Goal: Task Accomplishment & Management: Manage account settings

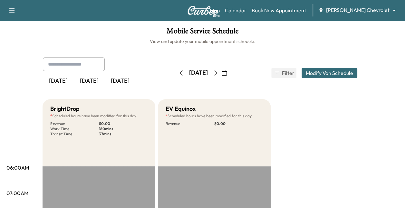
click at [218, 71] on icon "button" at bounding box center [215, 72] width 5 height 5
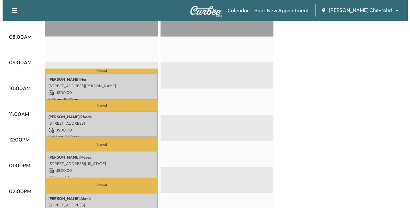
scroll to position [182, 0]
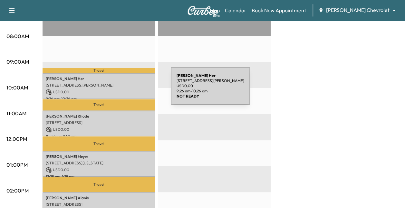
click at [122, 89] on p "USD 0.00" at bounding box center [99, 92] width 106 height 6
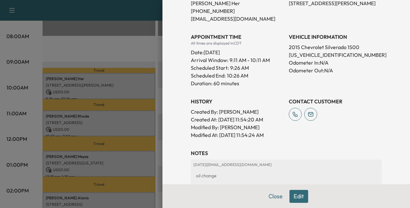
scroll to position [198, 0]
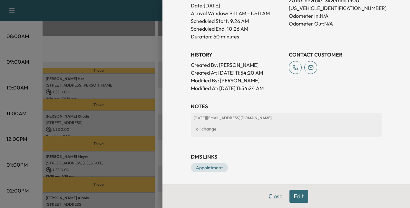
click at [268, 193] on button "Close" at bounding box center [275, 195] width 23 height 13
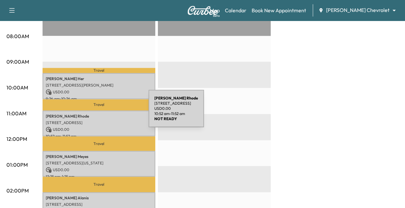
click at [100, 113] on p "[PERSON_NAME]" at bounding box center [99, 115] width 106 height 5
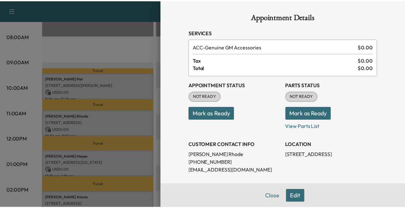
scroll to position [129, 0]
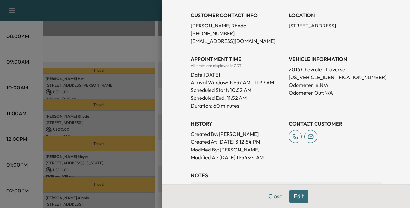
click at [272, 196] on button "Close" at bounding box center [275, 195] width 23 height 13
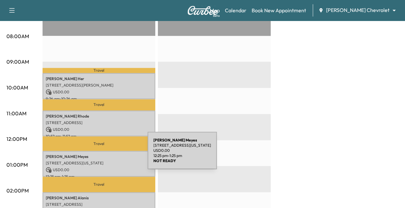
click at [99, 154] on p "[PERSON_NAME]" at bounding box center [99, 156] width 106 height 5
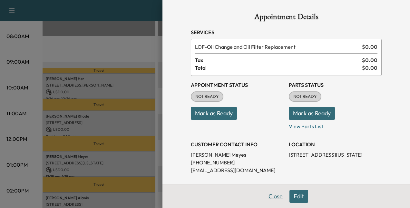
click at [274, 196] on button "Close" at bounding box center [275, 195] width 23 height 13
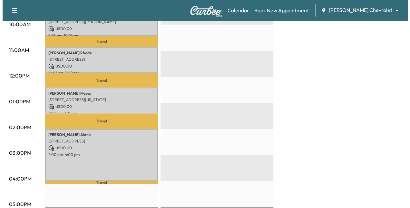
scroll to position [247, 0]
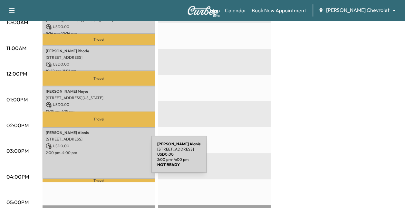
click at [103, 158] on div "[PERSON_NAME] [STREET_ADDRESS] USD 0.00 2:00 pm - 4:00 pm" at bounding box center [99, 153] width 113 height 52
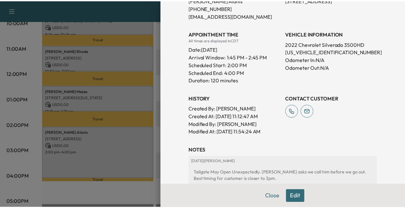
scroll to position [155, 0]
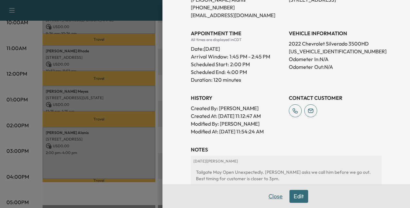
click at [267, 199] on button "Close" at bounding box center [275, 195] width 23 height 13
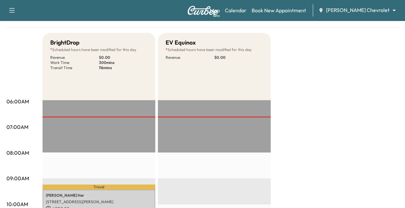
scroll to position [0, 0]
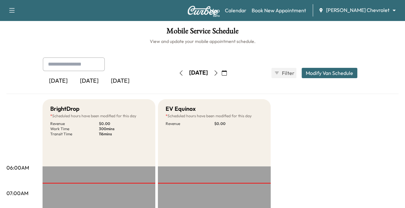
click at [218, 72] on icon "button" at bounding box center [215, 72] width 5 height 5
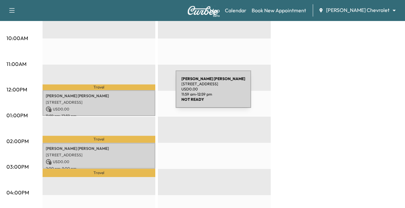
scroll to position [231, 0]
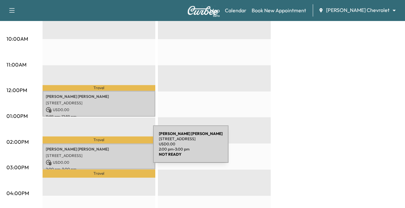
click at [105, 148] on p "[PERSON_NAME]" at bounding box center [99, 148] width 106 height 5
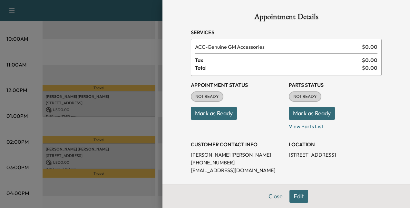
click at [295, 197] on button "Edit" at bounding box center [298, 195] width 19 height 13
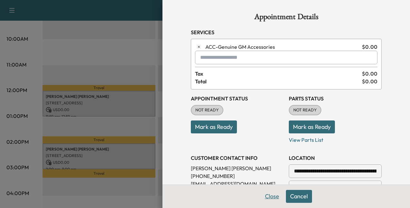
click at [268, 194] on button "Close" at bounding box center [272, 195] width 23 height 13
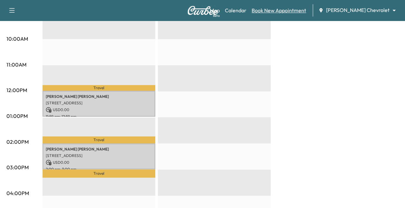
click at [301, 10] on link "Book New Appointment" at bounding box center [279, 10] width 54 height 8
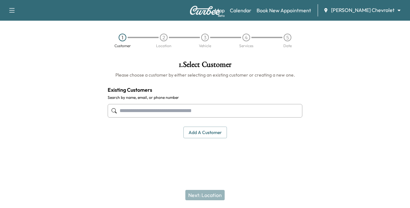
click at [188, 108] on input "text" at bounding box center [205, 111] width 195 height 14
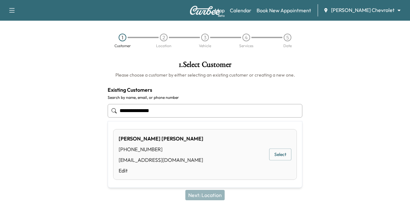
click at [281, 151] on button "Select" at bounding box center [280, 154] width 22 height 12
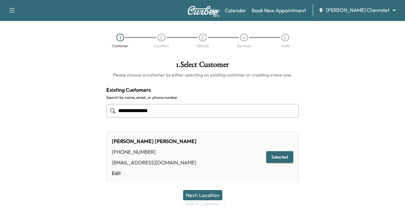
type input "**********"
click at [206, 198] on button "Next: Location" at bounding box center [202, 194] width 39 height 10
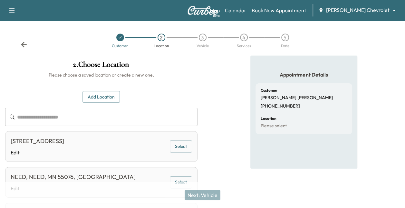
click at [180, 152] on button "Select" at bounding box center [181, 146] width 22 height 12
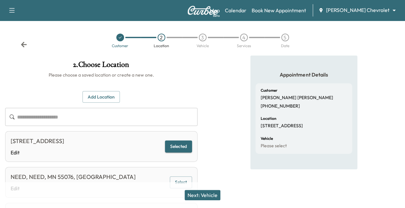
click at [200, 194] on button "Next: Vehicle" at bounding box center [203, 194] width 36 height 10
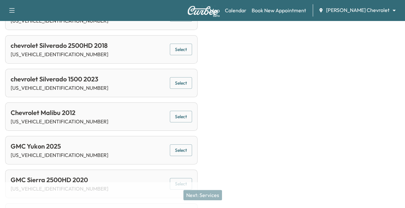
scroll to position [198, 0]
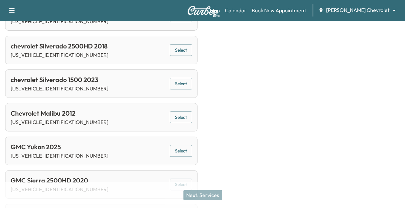
click at [179, 85] on button "Select" at bounding box center [181, 84] width 22 height 12
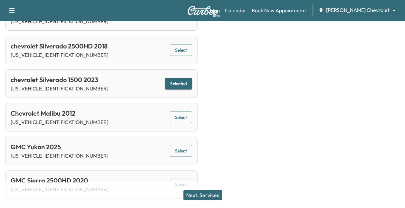
click at [203, 195] on button "Next: Services" at bounding box center [202, 194] width 39 height 10
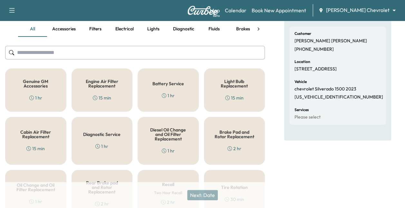
scroll to position [56, 0]
click at [247, 11] on link "Calendar" at bounding box center [236, 10] width 22 height 8
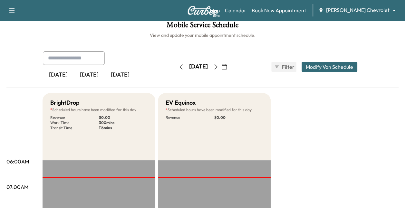
click at [221, 70] on button "button" at bounding box center [215, 67] width 11 height 10
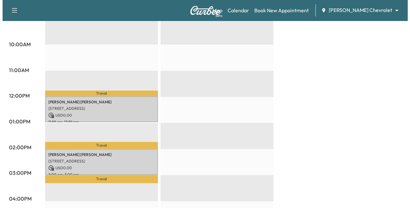
scroll to position [244, 0]
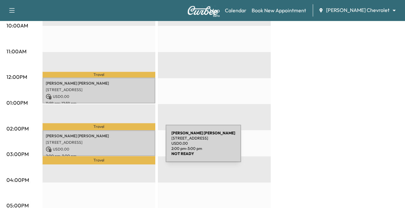
click at [117, 147] on p "USD 0.00" at bounding box center [99, 149] width 106 height 6
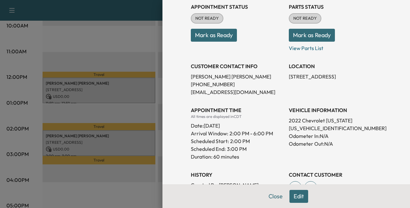
scroll to position [78, 0]
click at [289, 201] on button "Edit" at bounding box center [298, 195] width 19 height 13
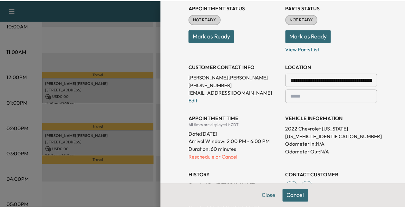
scroll to position [0, 0]
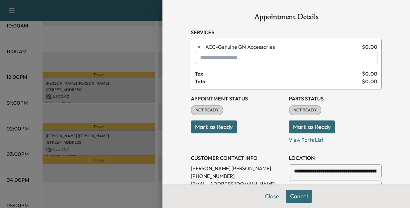
click at [204, 60] on input "text" at bounding box center [286, 58] width 182 height 14
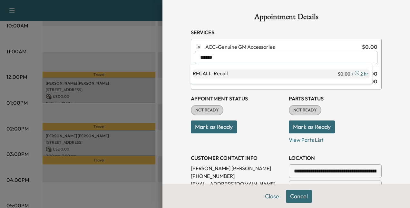
click at [278, 75] on p "RECALL - Recall" at bounding box center [265, 73] width 144 height 9
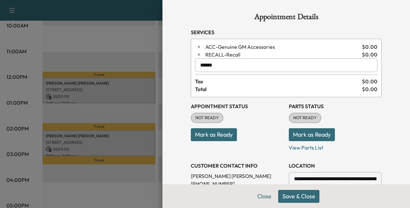
type input "******"
click at [294, 193] on button "Save & Close" at bounding box center [298, 195] width 41 height 13
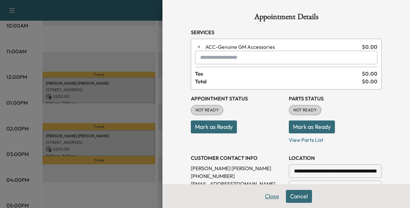
click at [267, 194] on button "Close" at bounding box center [272, 195] width 23 height 13
